Goal: Task Accomplishment & Management: Manage account settings

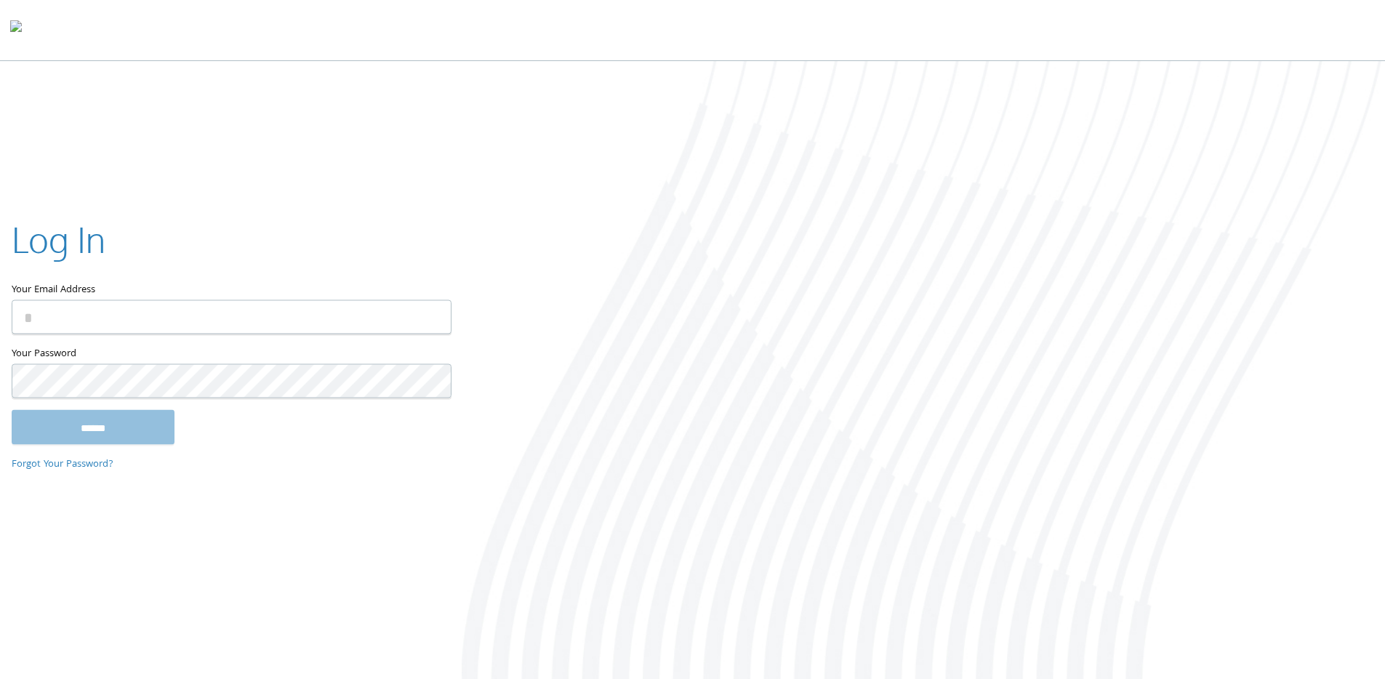
paste input "**********"
type input "**********"
click at [108, 425] on input "******" at bounding box center [93, 427] width 163 height 35
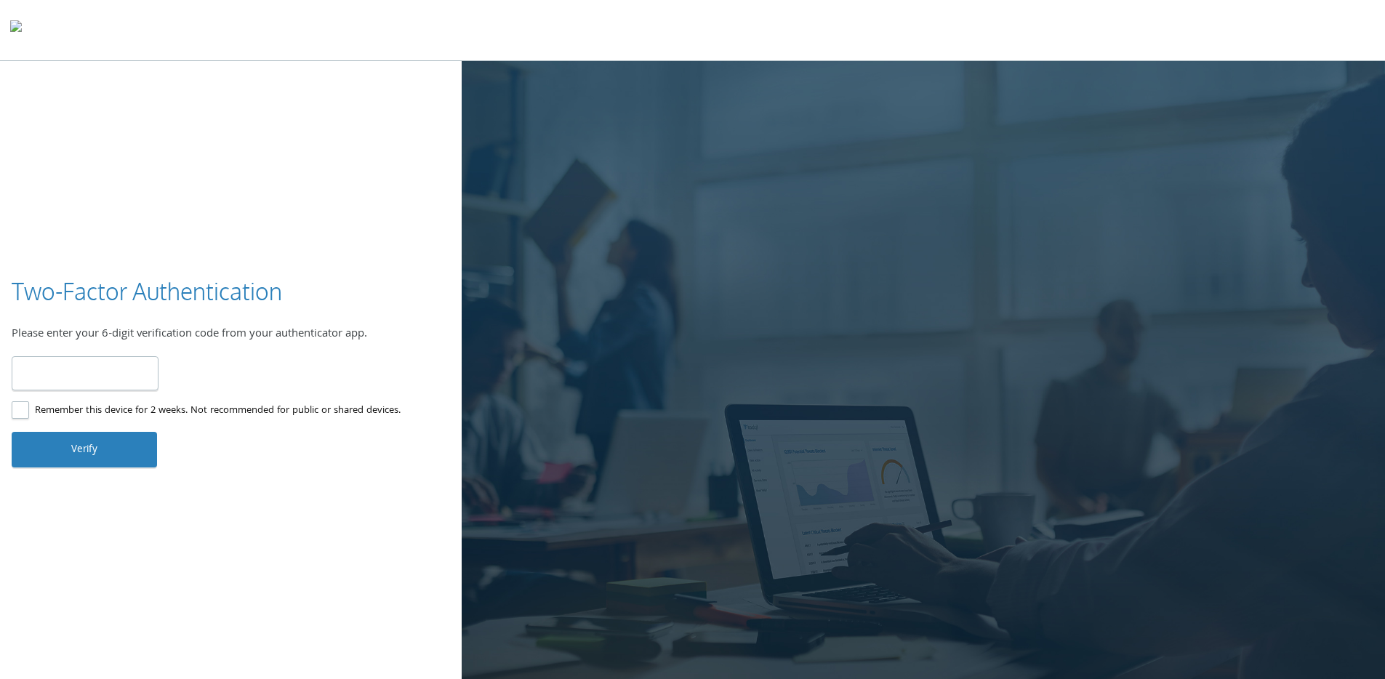
type input "******"
